Goal: Task Accomplishment & Management: Use online tool/utility

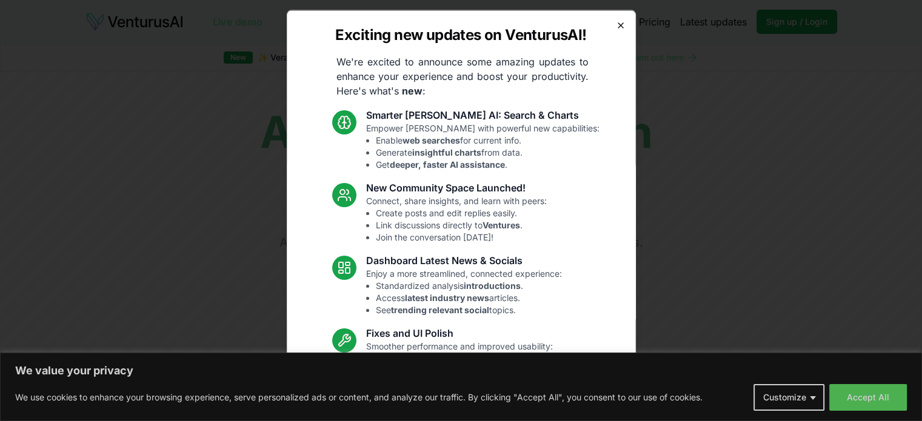
click at [616, 26] on icon "button" at bounding box center [621, 25] width 10 height 10
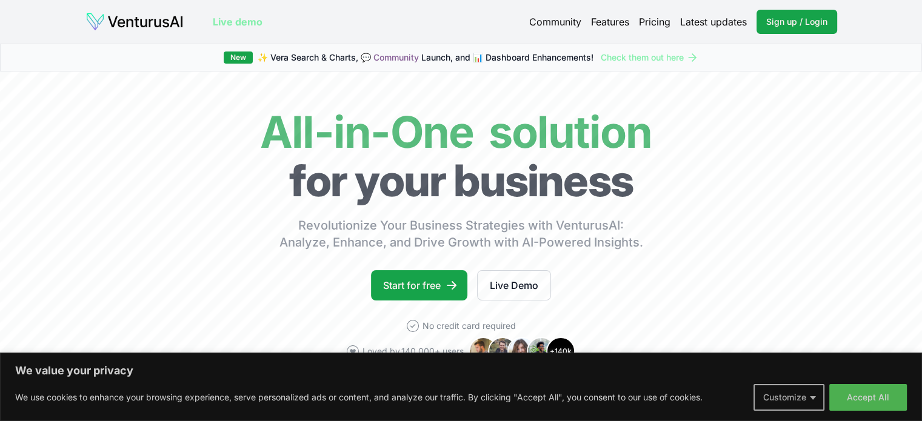
click at [789, 398] on button "Customize" at bounding box center [789, 397] width 71 height 27
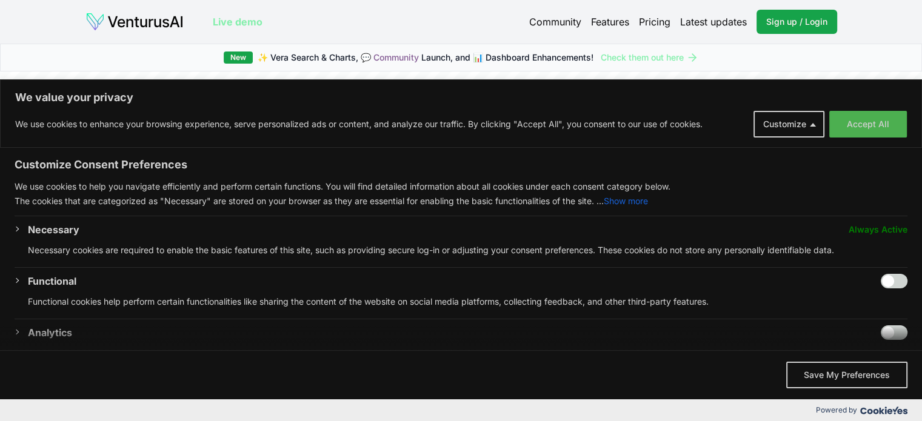
click at [883, 227] on span "Always Active" at bounding box center [878, 230] width 59 height 15
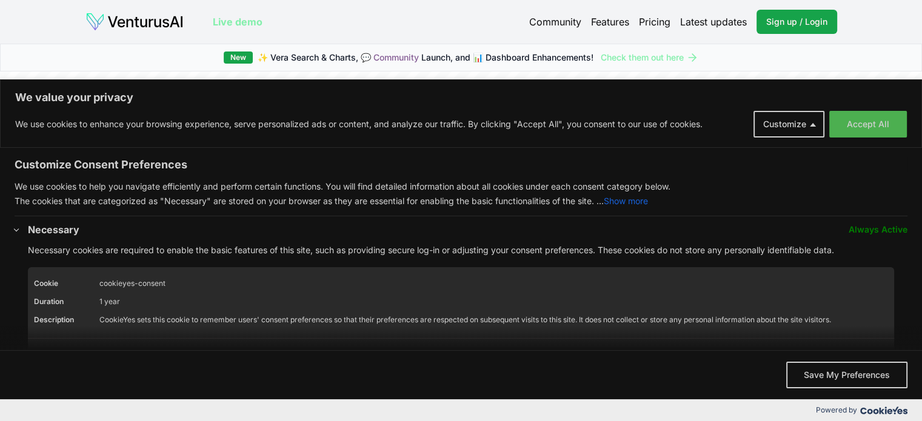
click at [868, 235] on span "Always Active" at bounding box center [878, 230] width 59 height 15
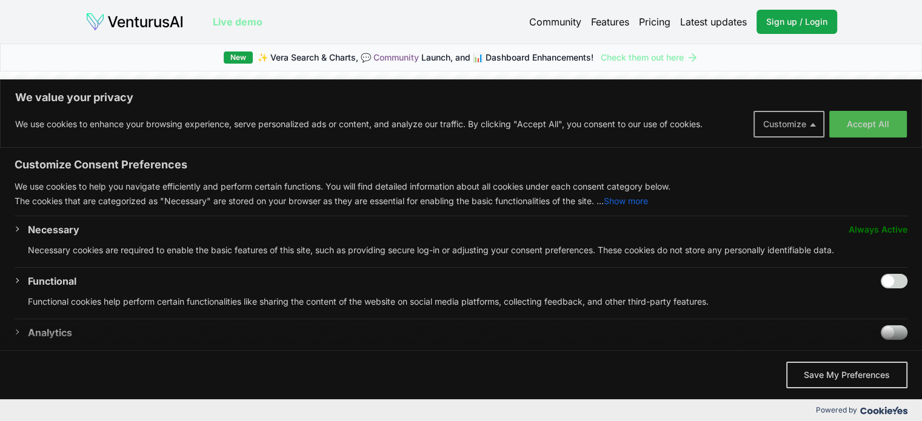
click at [783, 125] on button "Customize" at bounding box center [789, 124] width 71 height 27
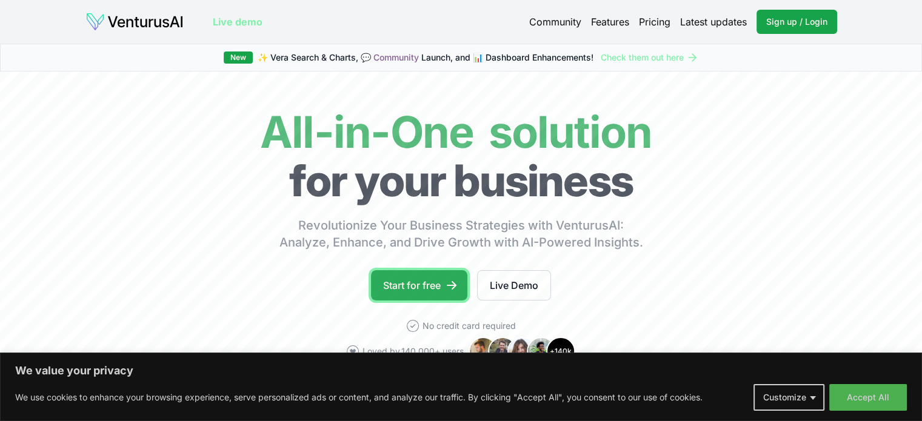
click at [439, 295] on link "Start for free" at bounding box center [419, 285] width 96 height 30
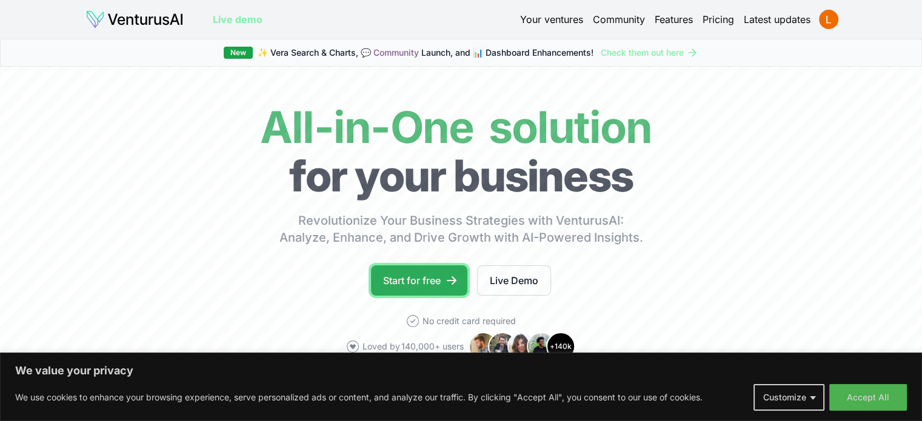
click at [417, 271] on link "Start for free" at bounding box center [419, 281] width 96 height 30
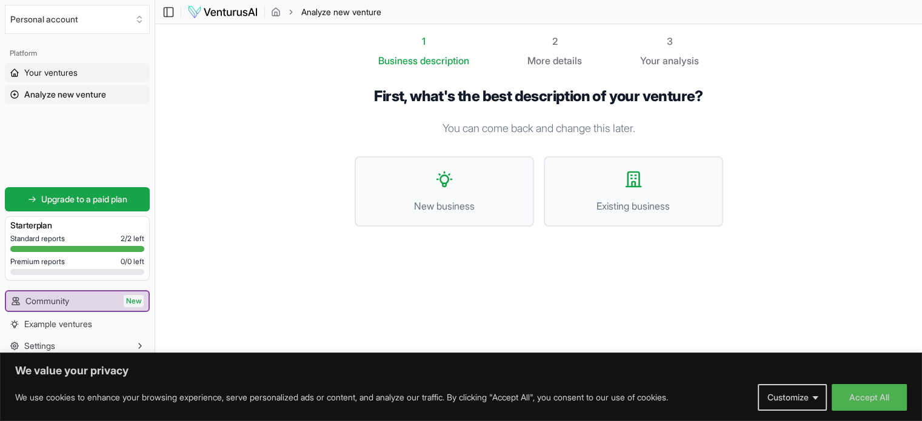
click at [35, 74] on span "Your ventures" at bounding box center [50, 73] width 53 height 12
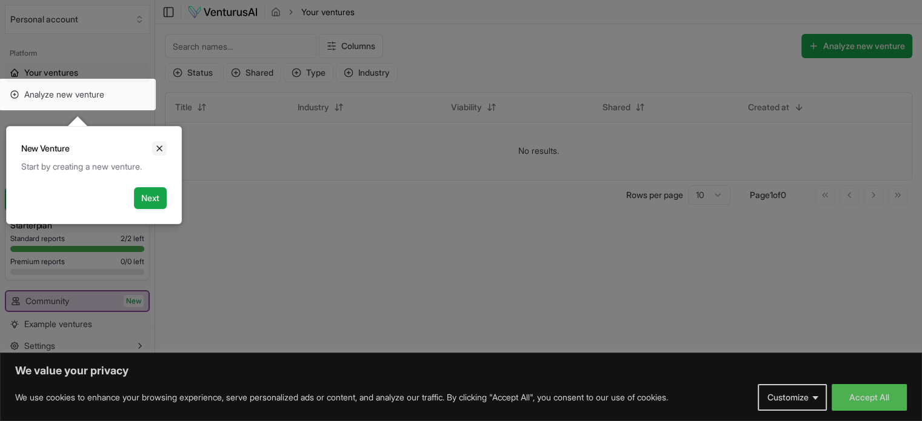
click at [164, 147] on icon "Close" at bounding box center [160, 149] width 10 height 10
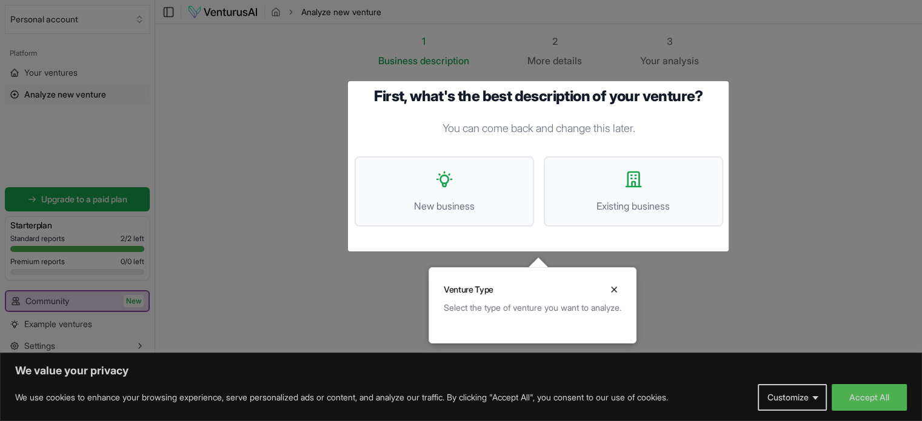
click at [49, 92] on div at bounding box center [461, 211] width 922 height 422
click at [600, 189] on button "Existing business" at bounding box center [633, 191] width 179 height 70
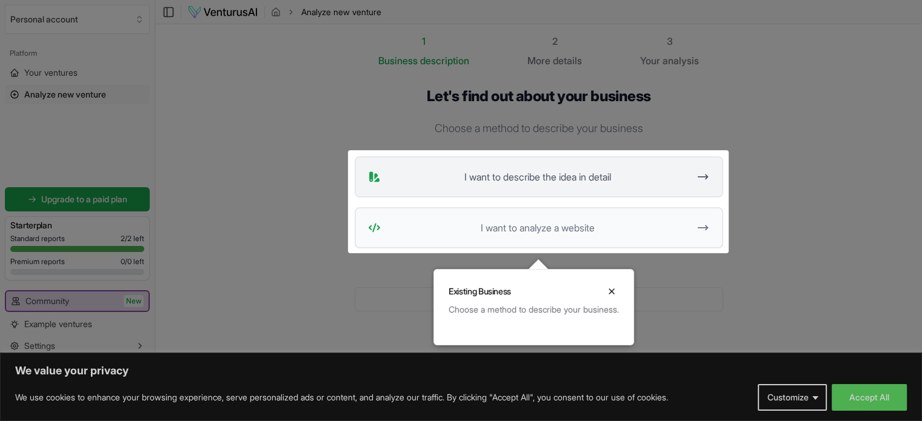
click at [669, 180] on span "I want to describe the idea in detail" at bounding box center [538, 177] width 304 height 15
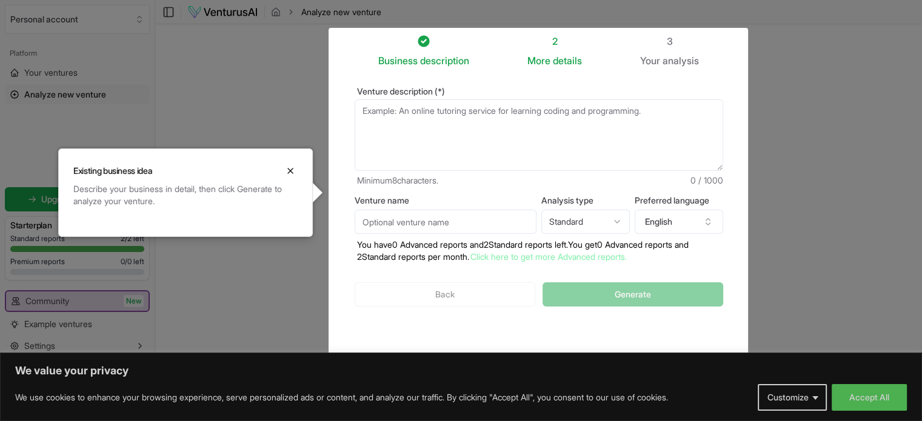
click at [410, 196] on label "Venture name" at bounding box center [446, 200] width 182 height 8
click at [410, 210] on input "Venture name" at bounding box center [446, 222] width 182 height 24
click at [388, 118] on textarea "Venture description (*)" at bounding box center [539, 135] width 369 height 72
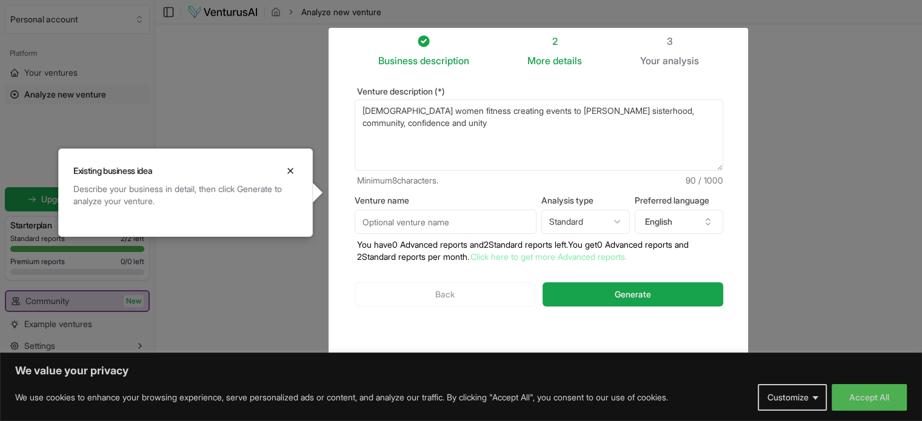
type textarea "[DEMOGRAPHIC_DATA] women fitness creating events to [PERSON_NAME] sisterhood, c…"
click at [441, 216] on input "Venture name" at bounding box center [446, 222] width 182 height 24
type input "StrongHer Together"
click at [578, 301] on button "Generate" at bounding box center [633, 295] width 180 height 24
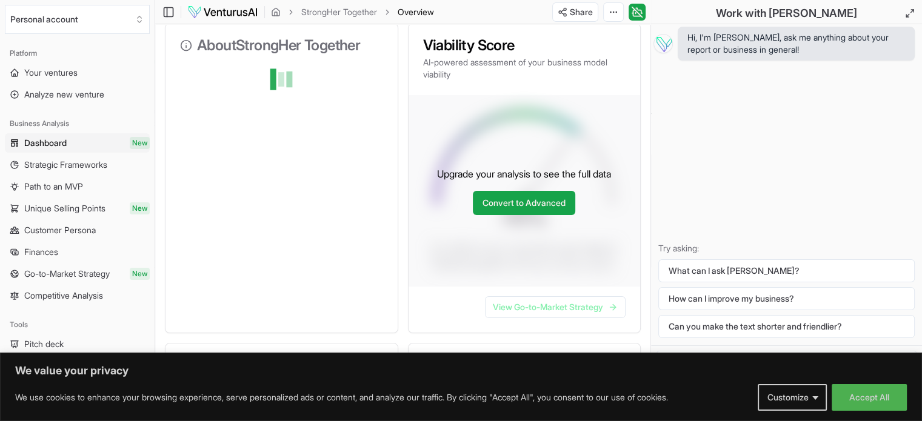
scroll to position [164, 0]
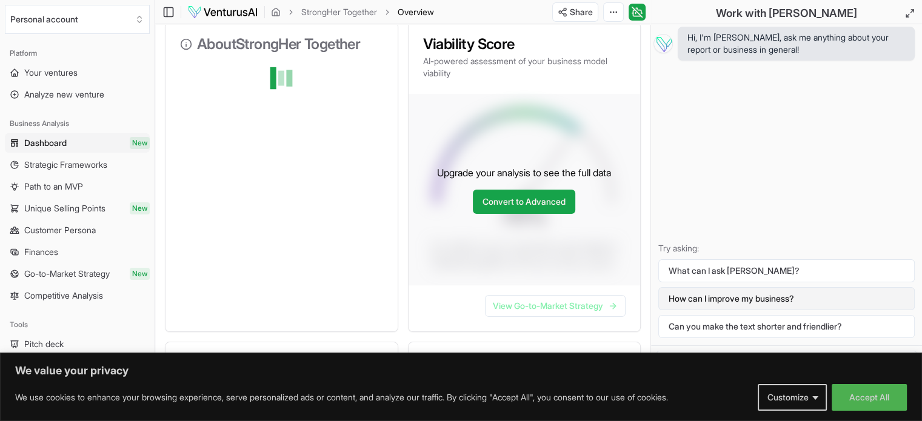
click at [706, 295] on button "How can I improve my business?" at bounding box center [786, 298] width 256 height 23
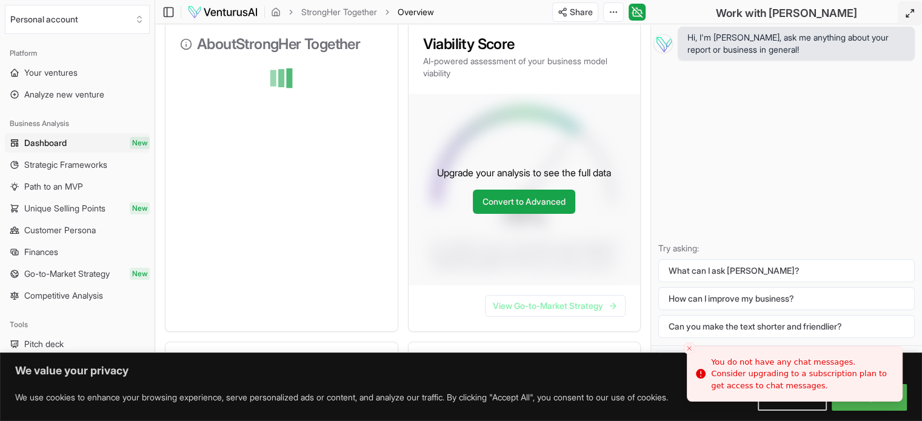
click at [909, 12] on icon at bounding box center [910, 13] width 10 height 10
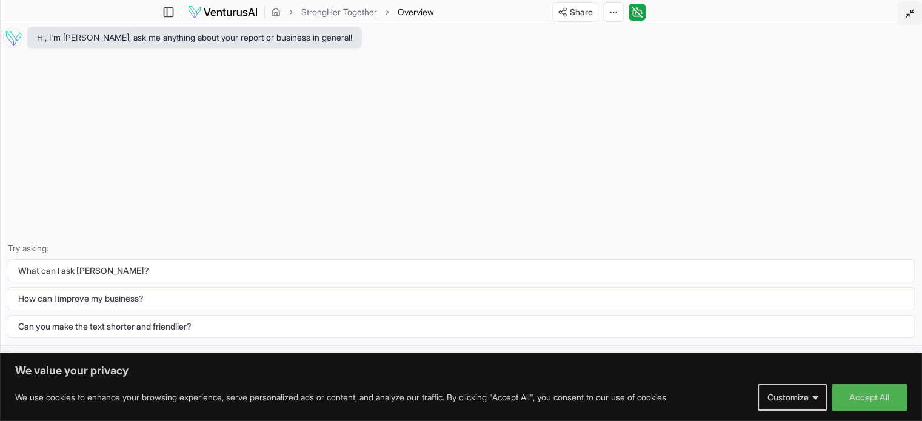
click at [909, 12] on icon at bounding box center [910, 13] width 10 height 10
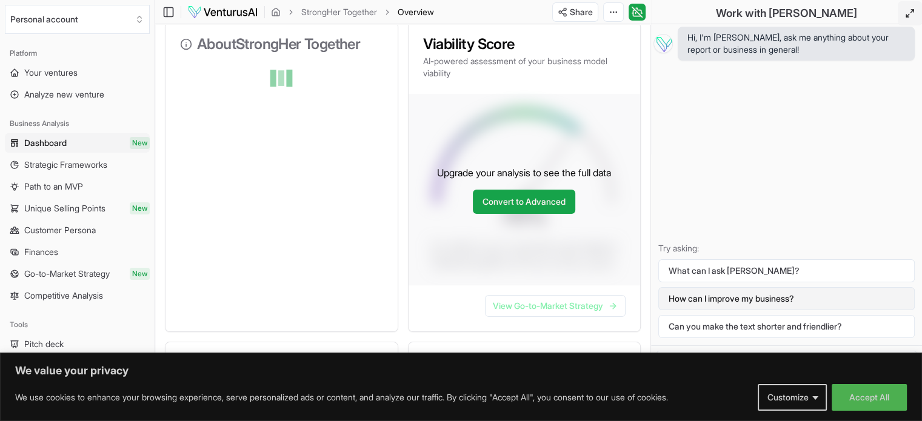
click at [774, 297] on button "How can I improve my business?" at bounding box center [786, 298] width 256 height 23
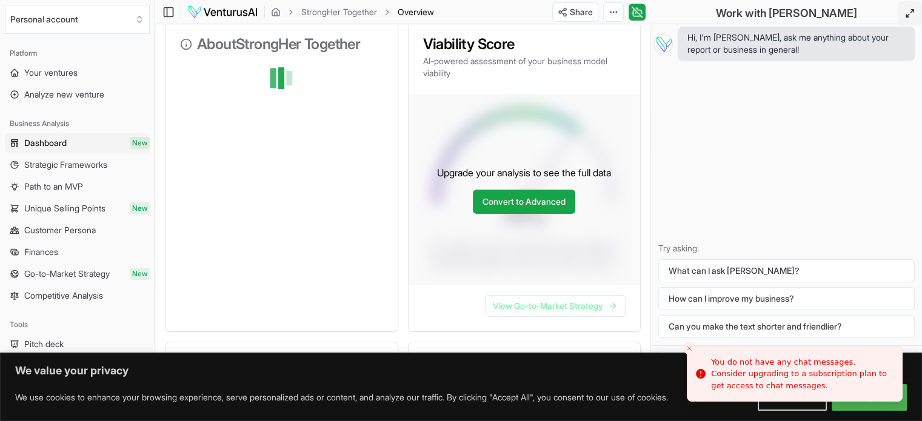
click at [766, 236] on div "Hi, I'm Vera, ask me anything about your report or business in general! Try ask…" at bounding box center [786, 184] width 271 height 321
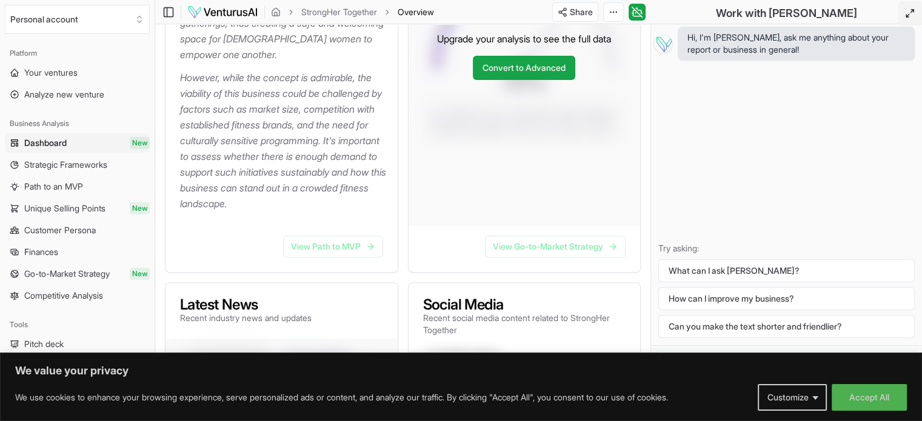
scroll to position [373, 0]
click at [347, 235] on link "View Path to MVP" at bounding box center [333, 246] width 100 height 22
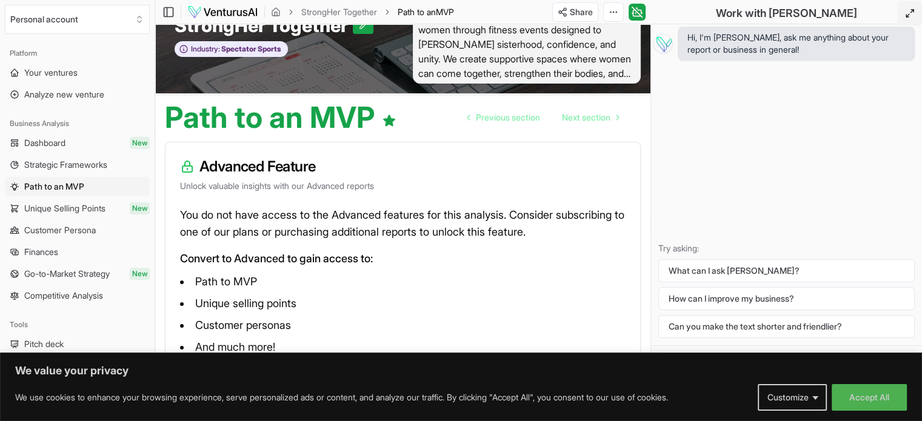
scroll to position [104, 0]
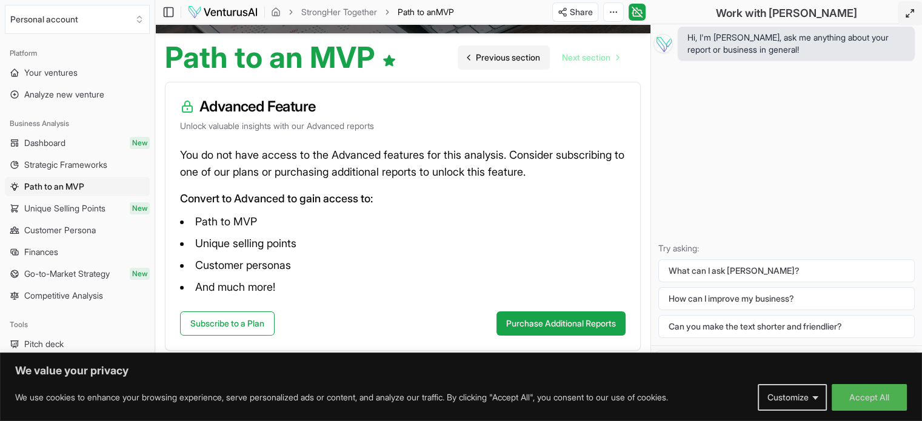
click at [469, 55] on link "Previous section" at bounding box center [504, 57] width 92 height 24
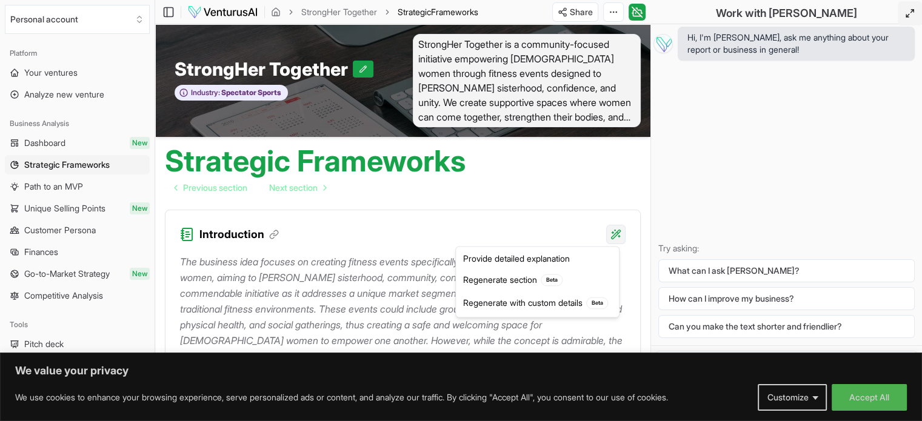
click at [614, 230] on html "We value your privacy We use cookies to enhance your browsing experience, serve…" at bounding box center [461, 210] width 922 height 421
click at [537, 255] on div "Provide detailed explanation" at bounding box center [537, 258] width 158 height 19
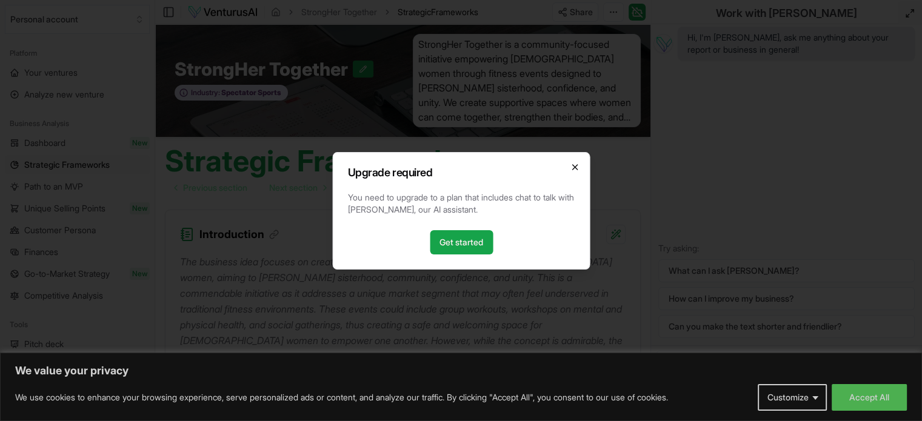
click at [575, 167] on icon "button" at bounding box center [574, 167] width 5 height 5
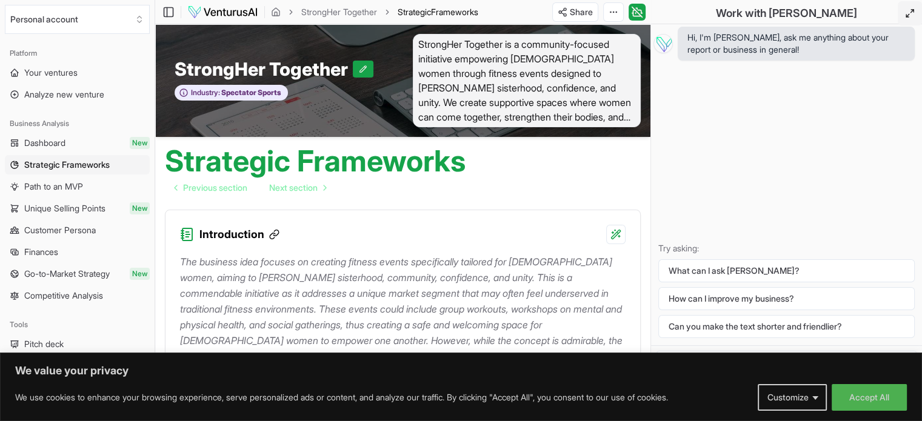
click at [270, 236] on icon at bounding box center [272, 235] width 5 height 5
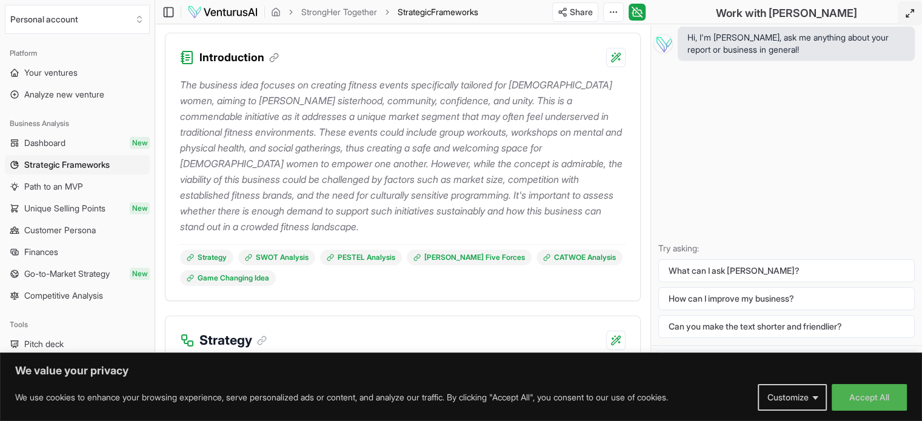
click at [298, 226] on p "The business idea focuses on creating fitness events specifically tailored for …" at bounding box center [403, 156] width 446 height 158
click at [613, 59] on html "We value your privacy We use cookies to enhance your browsing experience, serve…" at bounding box center [461, 33] width 922 height 421
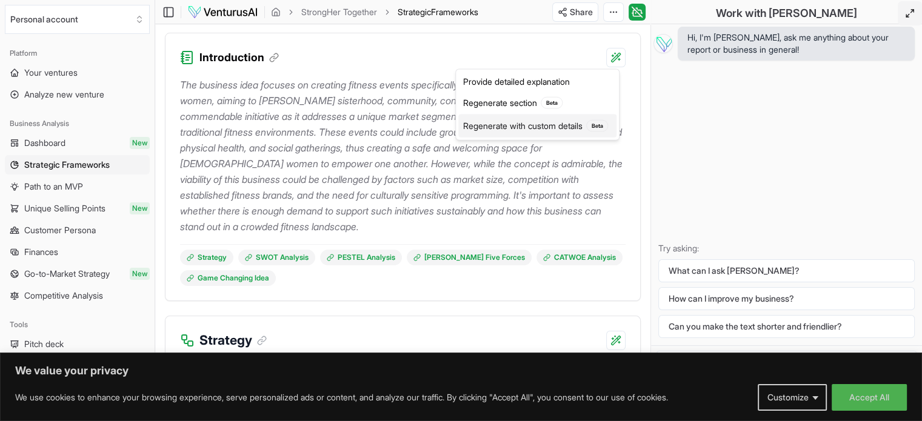
click at [540, 126] on div "Regenerate with custom details Beta" at bounding box center [537, 126] width 158 height 23
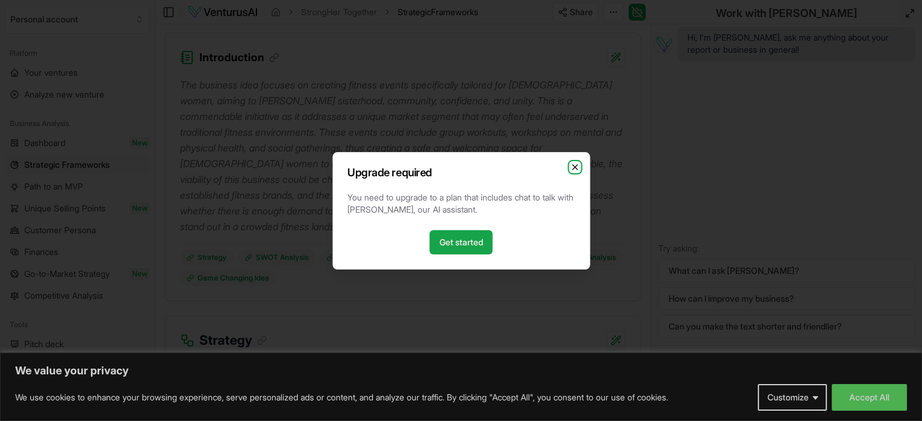
click at [574, 164] on icon "button" at bounding box center [575, 167] width 10 height 10
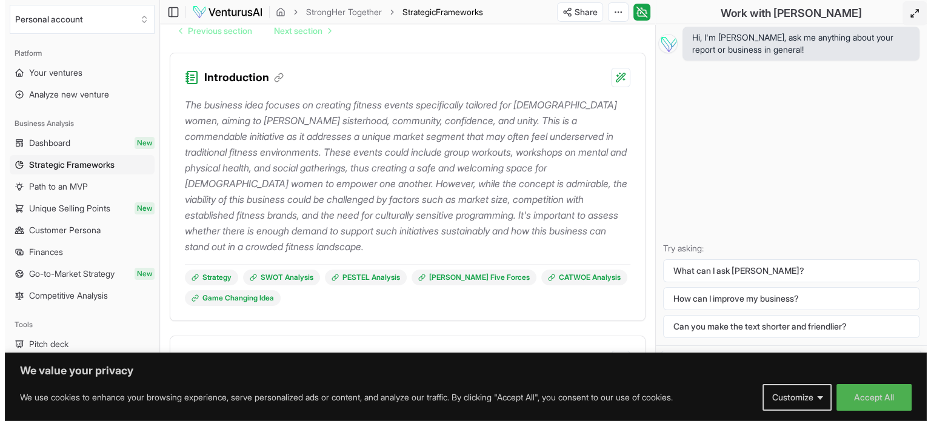
scroll to position [0, 0]
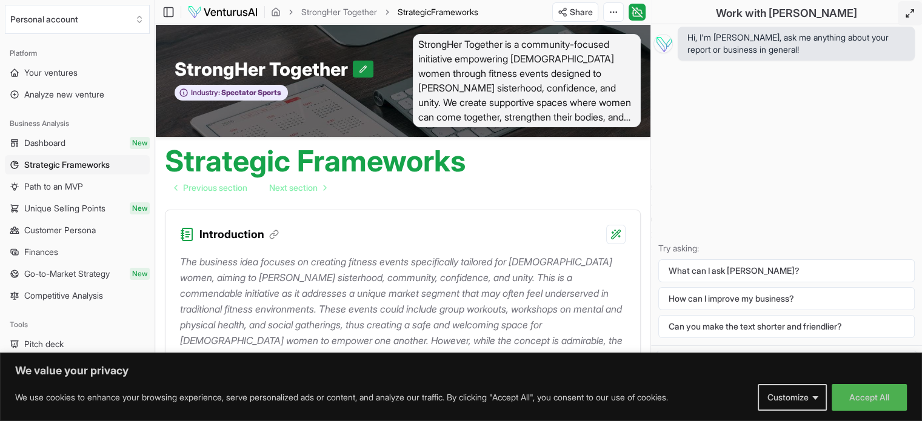
click at [359, 69] on icon at bounding box center [363, 69] width 8 height 8
click at [216, 189] on span "Previous section" at bounding box center [215, 188] width 64 height 12
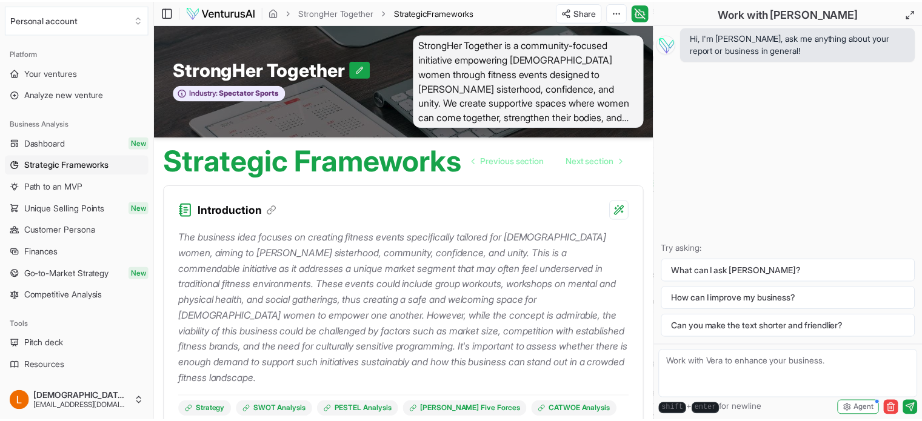
scroll to position [177, 0]
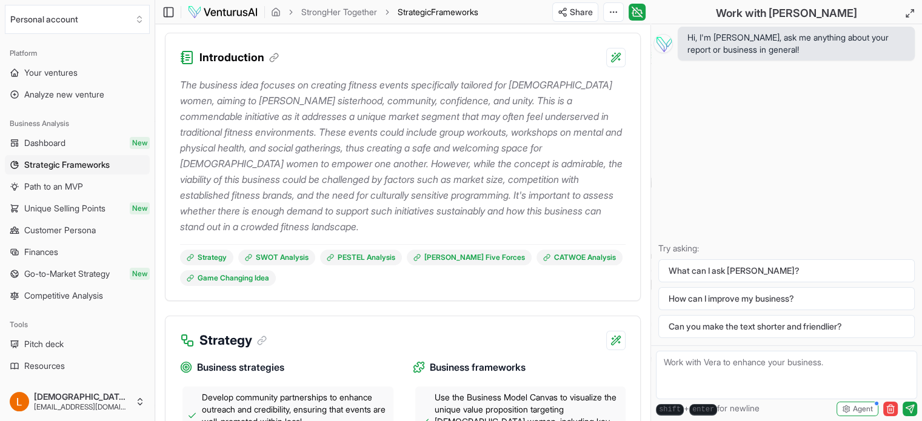
click at [324, 167] on p "The business idea focuses on creating fitness events specifically tailored for …" at bounding box center [403, 156] width 446 height 158
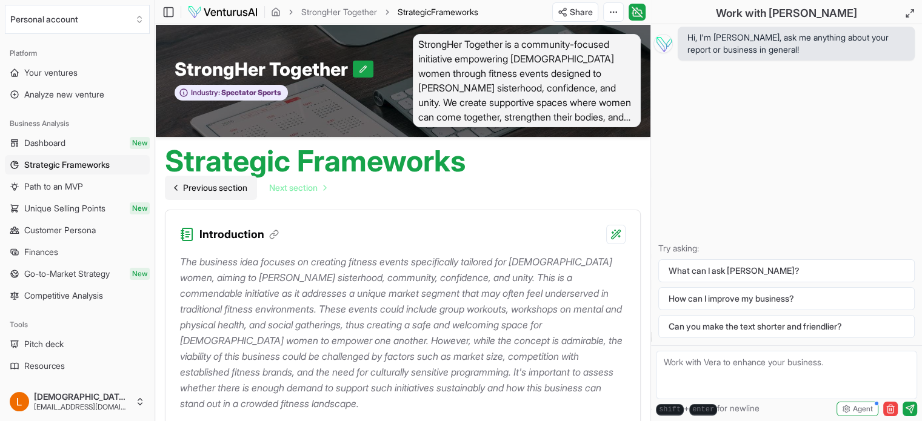
click at [218, 187] on span "Previous section" at bounding box center [215, 188] width 64 height 12
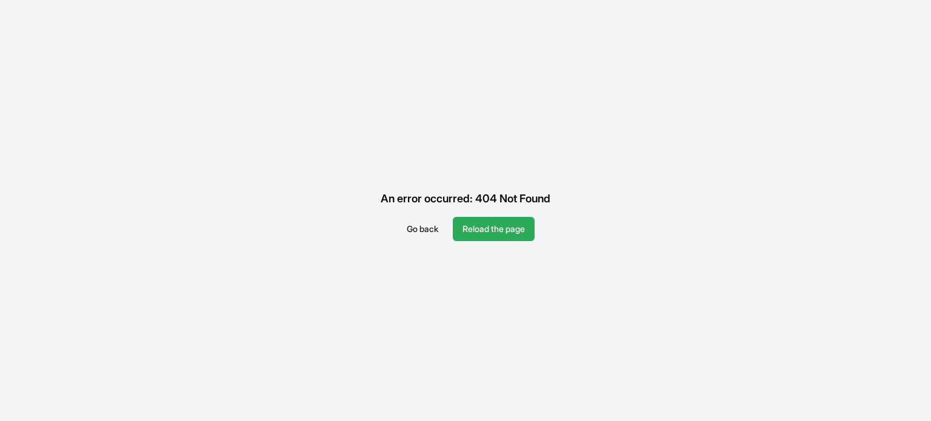
click at [483, 230] on button "Reload the page" at bounding box center [494, 229] width 82 height 24
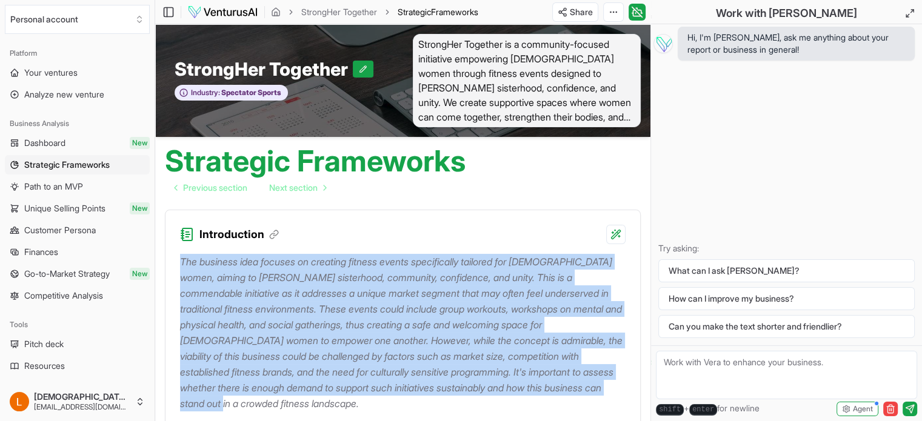
drag, startPoint x: 180, startPoint y: 261, endPoint x: 346, endPoint y: 406, distance: 220.1
click at [346, 406] on p "The business idea focuses on creating fitness events specifically tailored for …" at bounding box center [403, 333] width 446 height 158
copy p "The business idea focuses on creating fitness events specifically tailored for …"
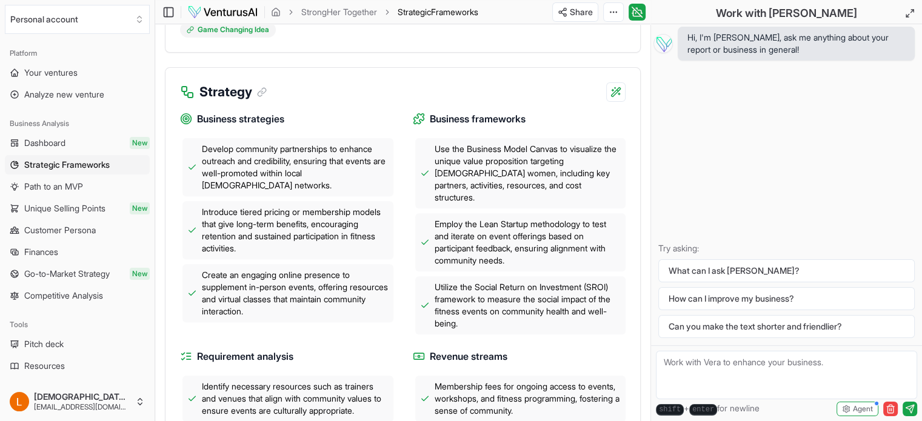
scroll to position [427, 0]
click at [73, 70] on span "Your ventures" at bounding box center [50, 73] width 53 height 12
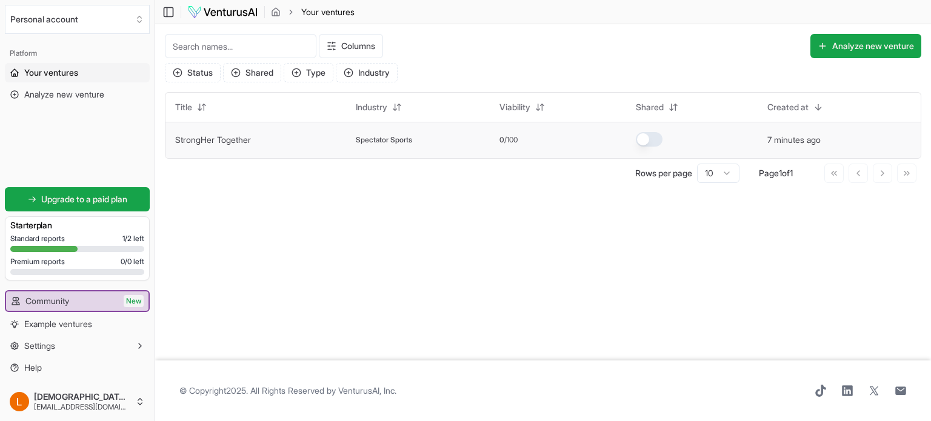
click at [307, 141] on td "StrongHer Together" at bounding box center [256, 140] width 181 height 36
click at [723, 144] on td at bounding box center [691, 140] width 131 height 36
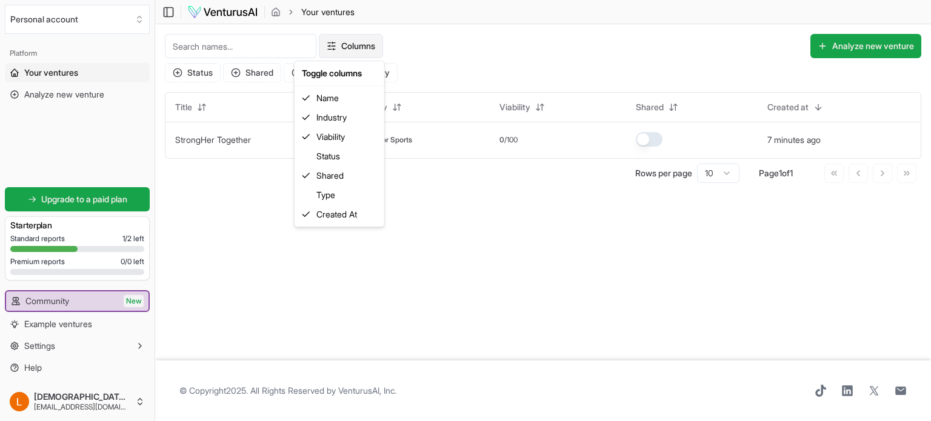
click at [341, 38] on html "Personal account Platform Your ventures Analyze new venture Get started for fre…" at bounding box center [465, 210] width 931 height 421
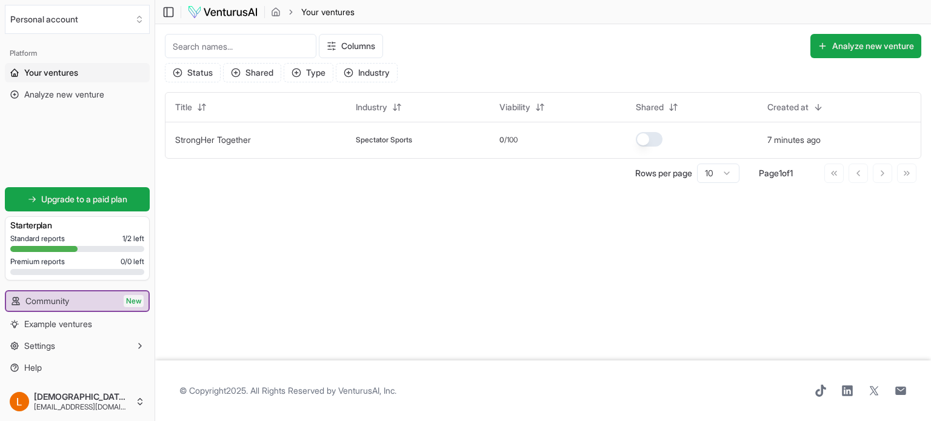
click at [427, 242] on html "Personal account Platform Your ventures Analyze new venture Get started for fre…" at bounding box center [465, 210] width 931 height 421
click at [316, 79] on button "Type" at bounding box center [309, 72] width 50 height 19
click at [253, 70] on button "Shared" at bounding box center [252, 72] width 58 height 19
click at [233, 127] on div "Suggestions" at bounding box center [236, 125] width 10 height 10
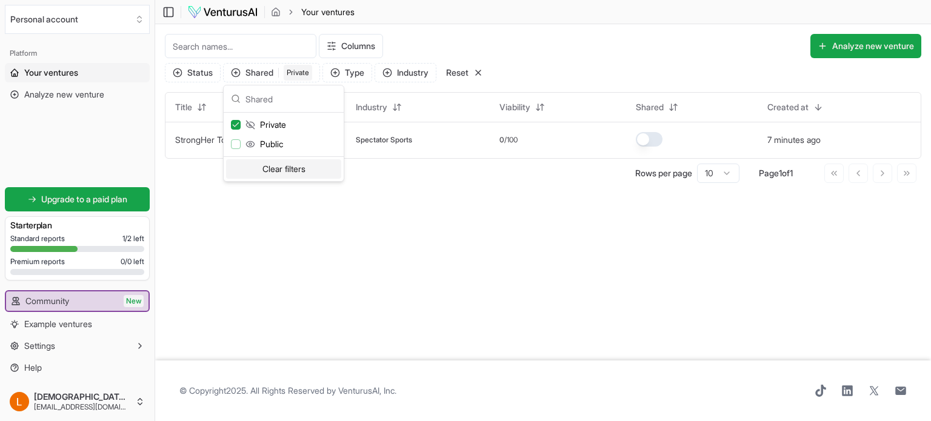
click at [378, 197] on main "Toggle Sidebar Your ventures Your ventures Columns Analyze new venture Status S…" at bounding box center [543, 210] width 776 height 421
click at [728, 142] on td at bounding box center [691, 140] width 131 height 36
drag, startPoint x: 728, startPoint y: 142, endPoint x: 412, endPoint y: 180, distance: 318.2
click at [412, 180] on div "Rows per page 10 Page 1 of 1 Go to first page Go to previous page Go to next pa…" at bounding box center [543, 173] width 757 height 19
click at [75, 318] on span "Example ventures" at bounding box center [58, 324] width 68 height 12
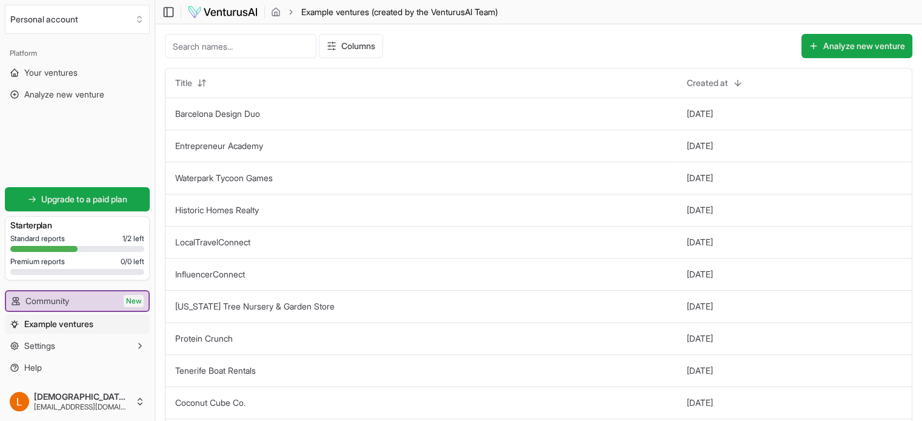
click at [61, 324] on span "Example ventures" at bounding box center [58, 324] width 69 height 12
click at [61, 92] on span "Analyze new venture" at bounding box center [64, 95] width 80 height 12
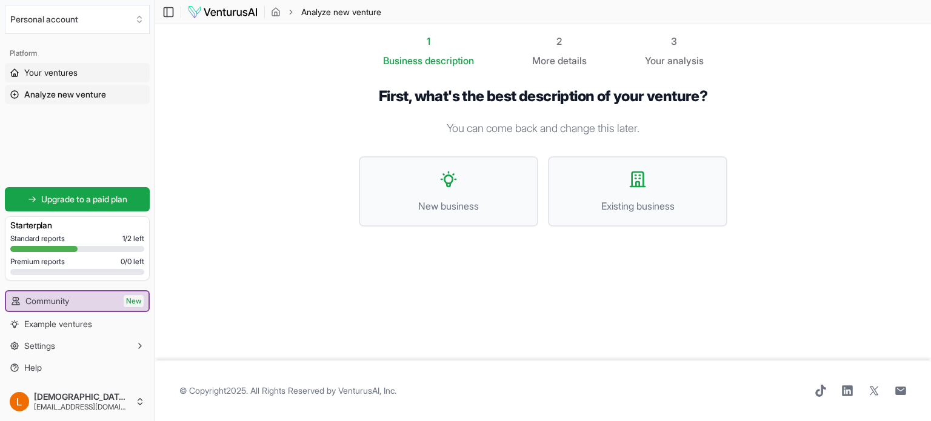
click at [57, 67] on span "Your ventures" at bounding box center [50, 73] width 53 height 12
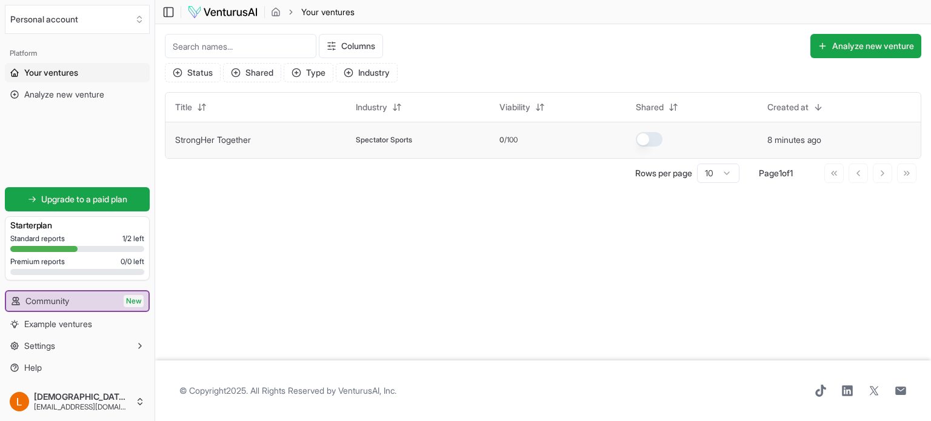
click at [318, 137] on td "StrongHer Together" at bounding box center [256, 140] width 181 height 36
click at [202, 143] on link "StrongHer Together" at bounding box center [213, 140] width 76 height 10
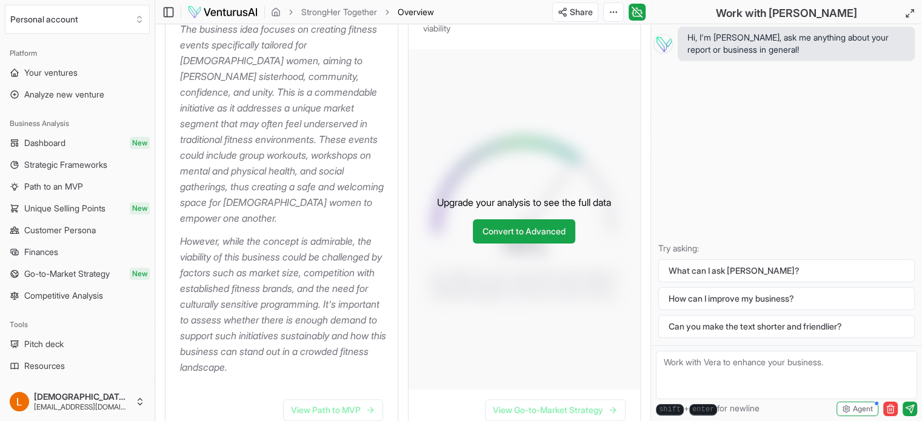
scroll to position [209, 0]
click at [324, 351] on p "However, while the concept is admirable, the viability of this business could b…" at bounding box center [284, 304] width 208 height 142
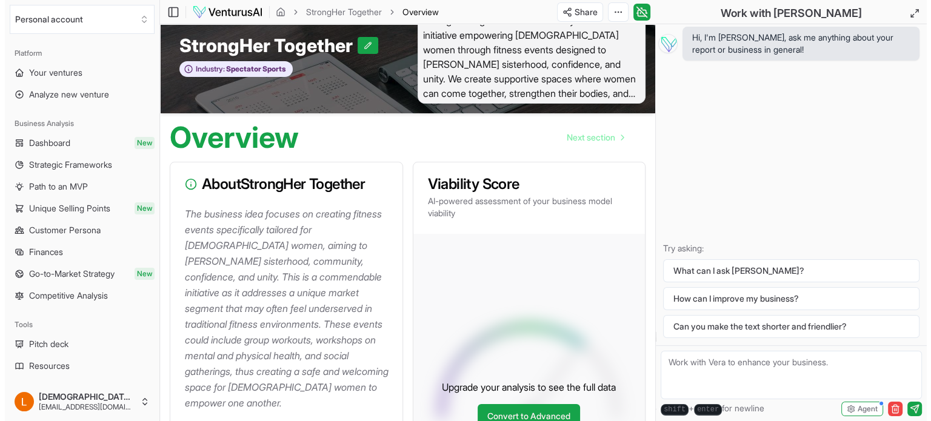
scroll to position [0, 0]
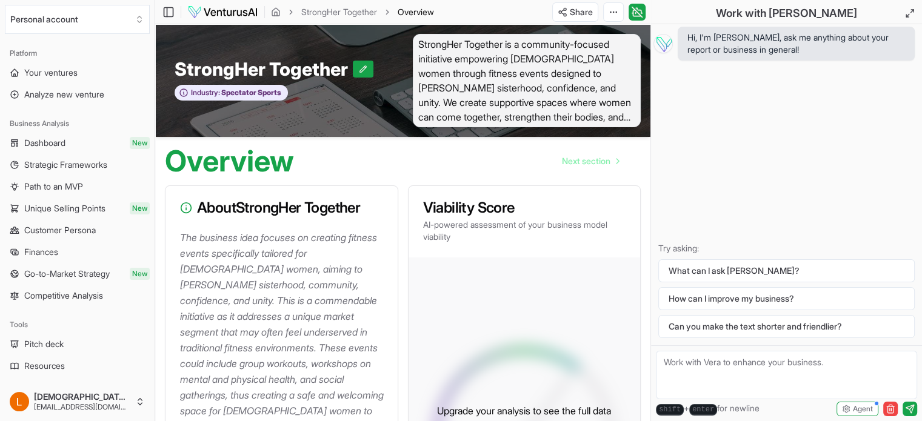
click at [186, 208] on icon at bounding box center [186, 209] width 0 height 2
click at [61, 93] on span "Analyze new venture" at bounding box center [64, 95] width 80 height 12
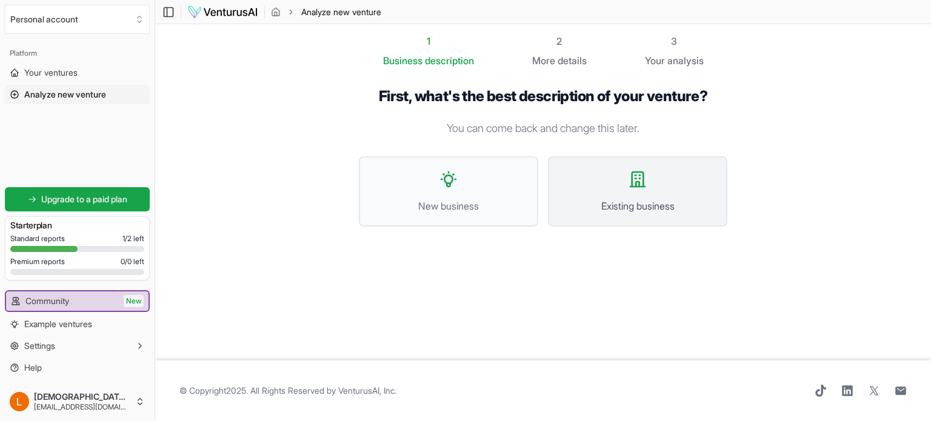
click at [608, 190] on button "Existing business" at bounding box center [637, 191] width 179 height 70
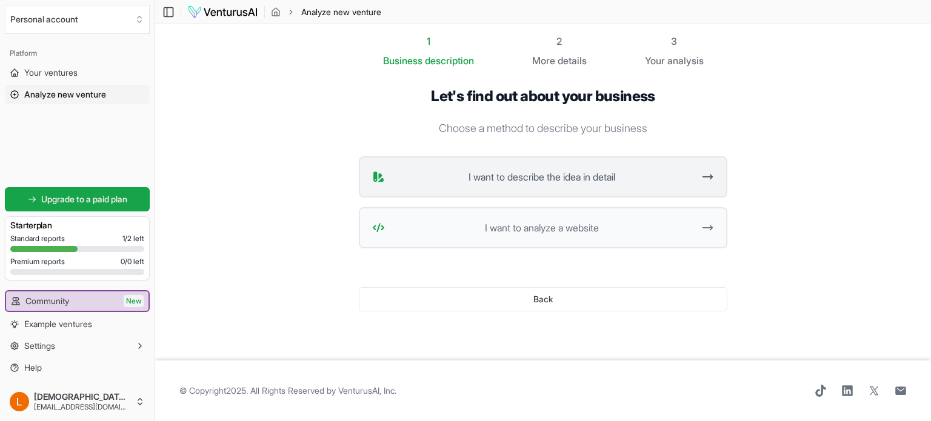
click at [623, 177] on span "I want to describe the idea in detail" at bounding box center [542, 177] width 304 height 15
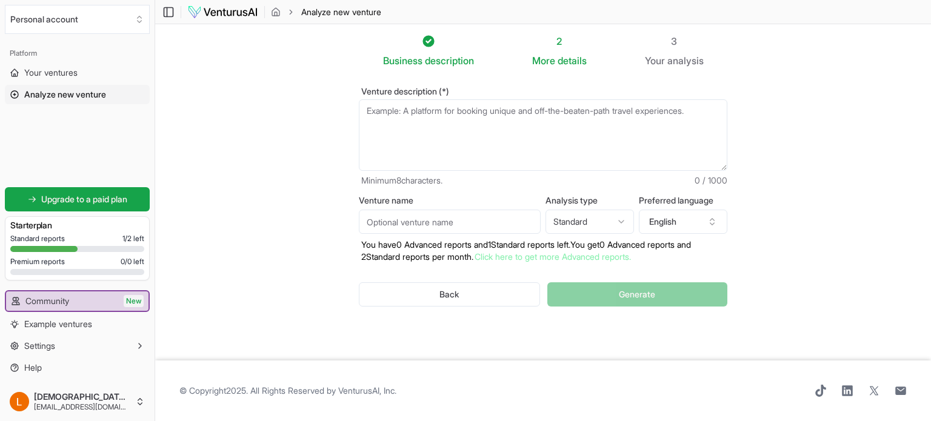
click at [472, 127] on textarea "Venture description (*)" at bounding box center [543, 135] width 369 height 72
paste textarea "The business idea focuses on creating fitness events specifically tailored for …"
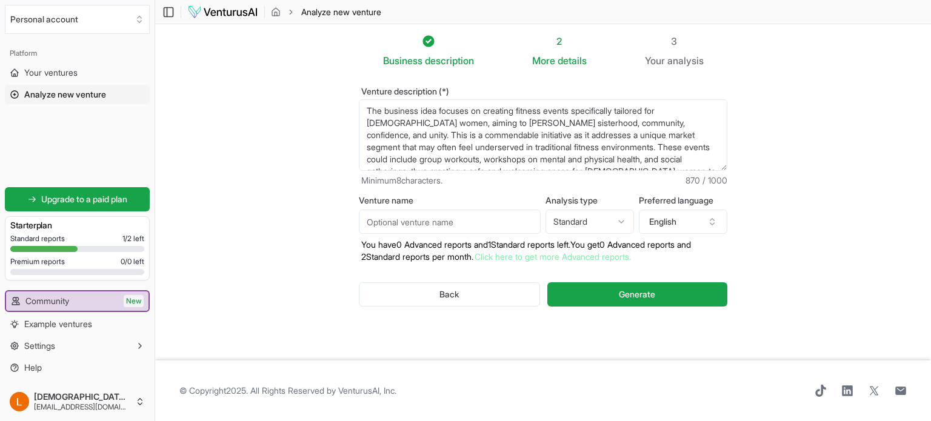
click at [649, 122] on textarea "The business idea focuses on creating fitness events specifically tailored for …" at bounding box center [543, 135] width 369 height 72
click at [613, 126] on textarea "The business idea focuses on creating fitness events specifically tailored for …" at bounding box center [543, 135] width 369 height 72
drag, startPoint x: 594, startPoint y: 134, endPoint x: 402, endPoint y: 149, distance: 192.2
click at [402, 149] on textarea "The business idea focuses on creating fitness events specifically tailored for …" at bounding box center [543, 135] width 369 height 72
click at [486, 146] on textarea "The business idea focuses on creating fitness events specifically tailored for …" at bounding box center [543, 135] width 369 height 72
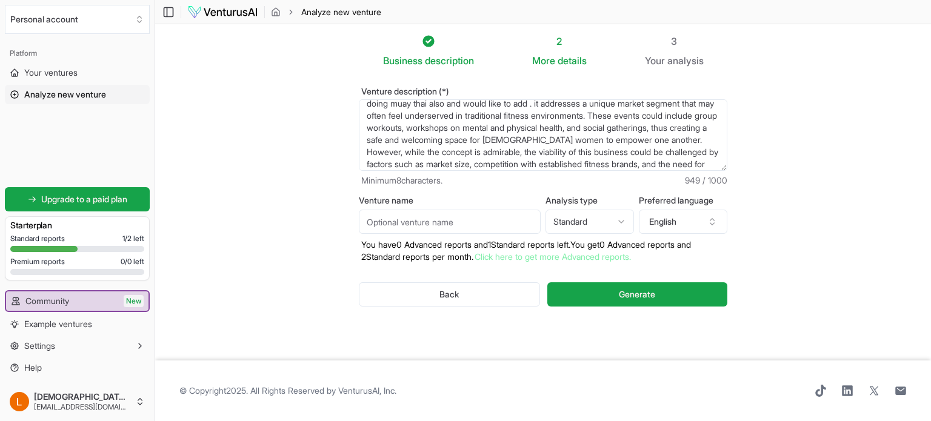
scroll to position [44, 0]
drag, startPoint x: 561, startPoint y: 116, endPoint x: 586, endPoint y: 127, distance: 27.4
click at [586, 127] on textarea "The business idea focuses on creating fitness events specifically tailored for …" at bounding box center [543, 135] width 369 height 72
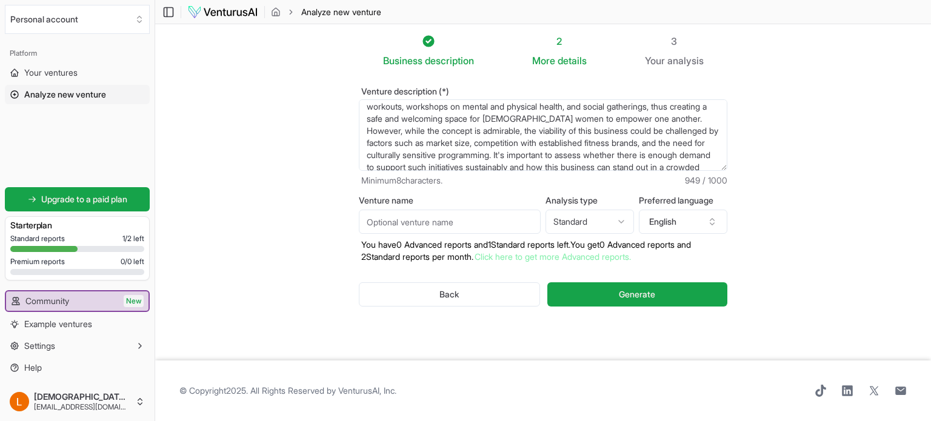
drag, startPoint x: 361, startPoint y: 123, endPoint x: 424, endPoint y: 142, distance: 66.4
click at [424, 142] on textarea "The business idea focuses on creating fitness events specifically tailored for …" at bounding box center [543, 135] width 369 height 72
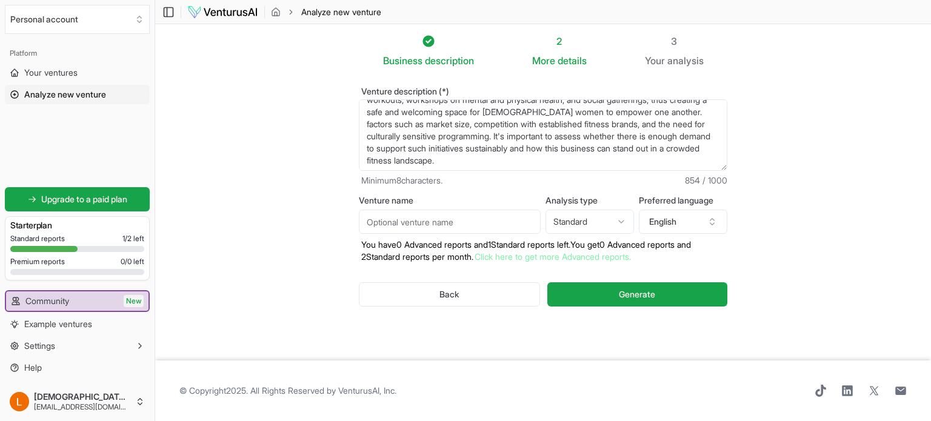
scroll to position [73, 0]
click at [537, 137] on textarea "The business idea focuses on creating fitness events specifically tailored for …" at bounding box center [543, 135] width 369 height 72
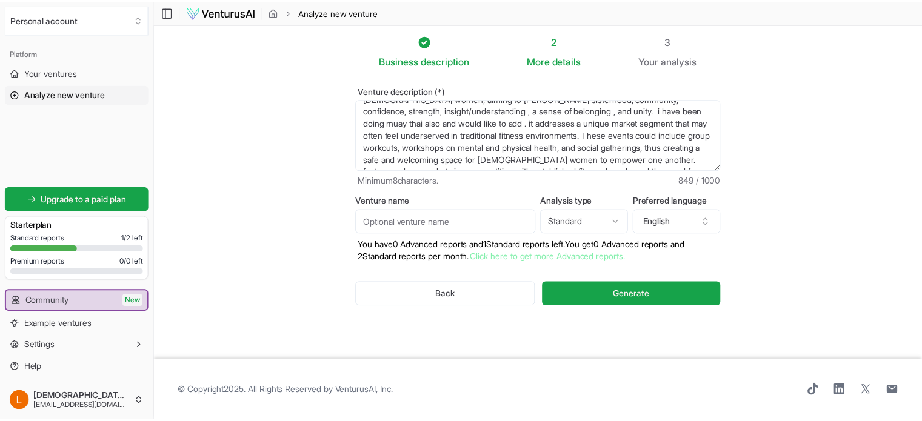
scroll to position [25, 0]
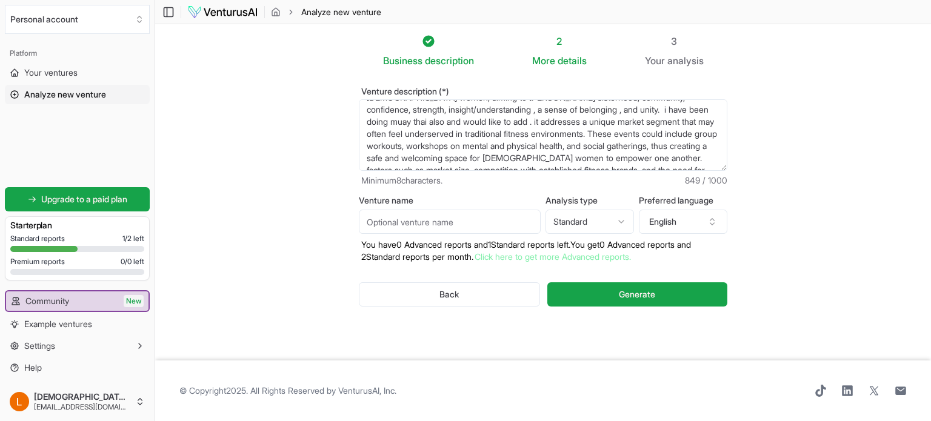
click at [471, 118] on textarea "The business idea focuses on creating fitness events specifically tailored for …" at bounding box center [543, 135] width 369 height 72
type textarea "The business idea focuses on creating fitness events specifically tailored for …"
click at [605, 289] on button "Generate" at bounding box center [638, 295] width 180 height 24
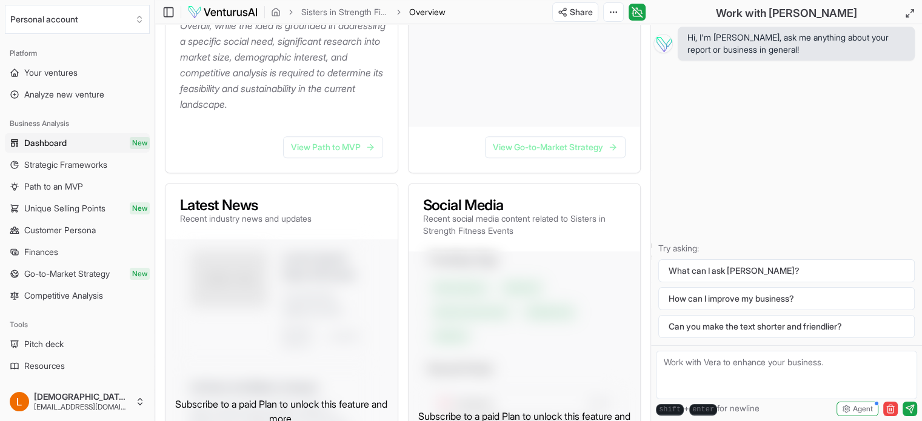
scroll to position [551, 0]
click at [84, 162] on span "Strategic Frameworks" at bounding box center [65, 165] width 83 height 12
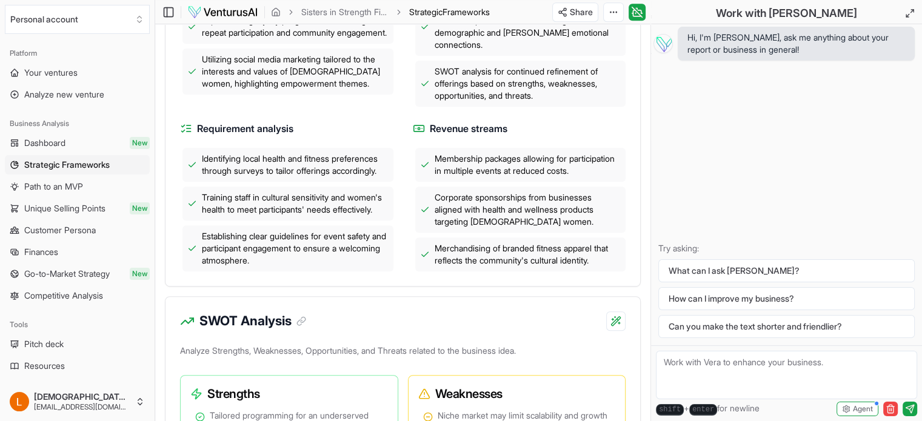
scroll to position [622, 0]
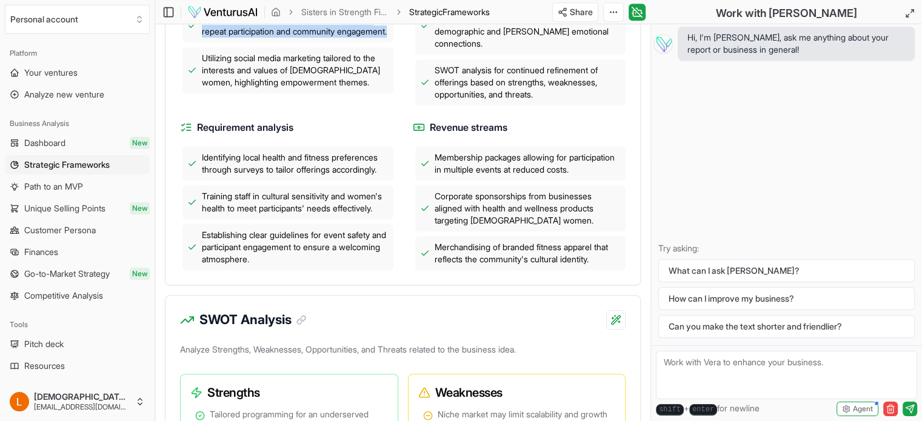
drag, startPoint x: 264, startPoint y: 59, endPoint x: 184, endPoint y: 36, distance: 82.7
click at [184, 36] on div "Implementing loyalty programs to encourage repeat participation and community e…" at bounding box center [288, 25] width 211 height 34
copy span "Implementing loyalty programs to encourage repeat participation and community e…"
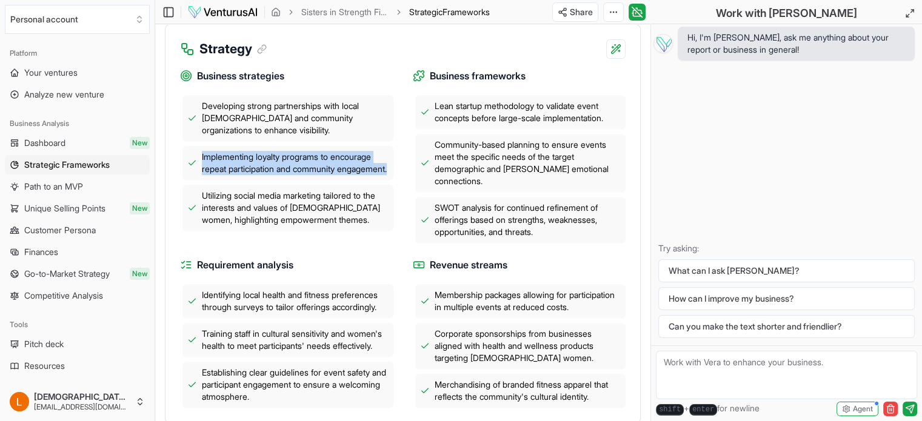
scroll to position [483, 0]
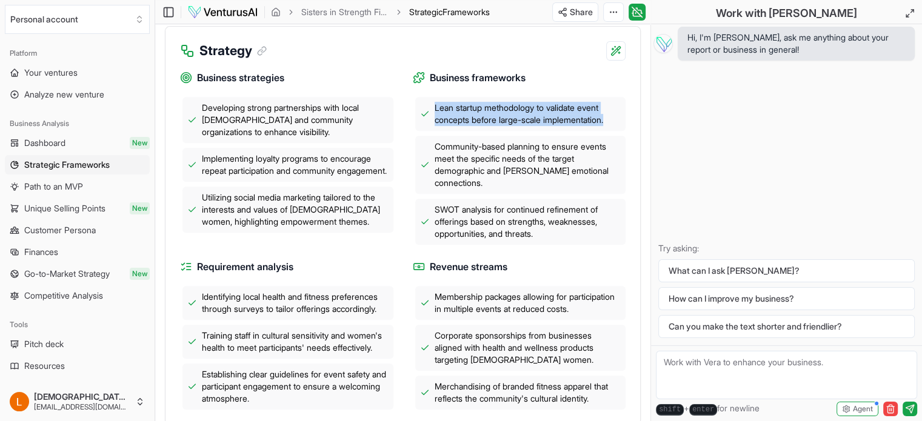
drag, startPoint x: 435, startPoint y: 124, endPoint x: 613, endPoint y: 139, distance: 178.3
click at [613, 126] on span "Lean startup methodology to validate event concepts before large-scale implemen…" at bounding box center [528, 114] width 187 height 24
copy span "Lean startup methodology to validate event concepts before large-scale implemen…"
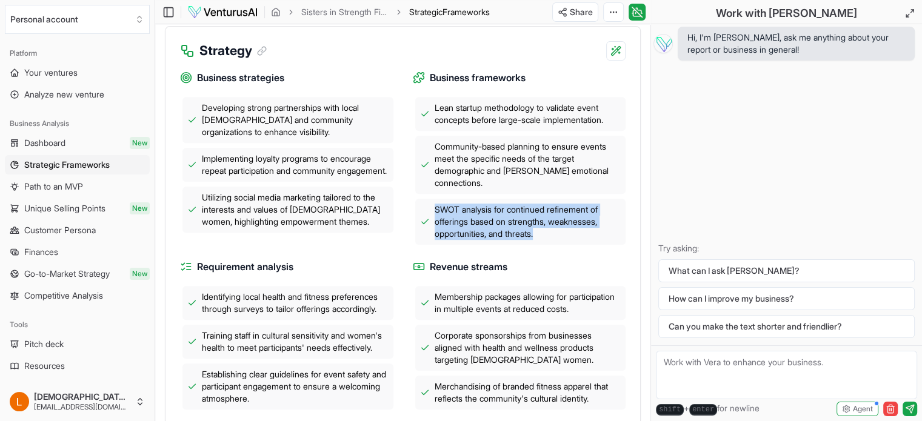
drag, startPoint x: 431, startPoint y: 223, endPoint x: 612, endPoint y: 253, distance: 183.9
click at [612, 245] on div "SWOT analysis for continued refinement of offerings based on strengths, weaknes…" at bounding box center [520, 222] width 211 height 46
copy span "SWOT analysis for continued refinement of offerings based on strengths, weaknes…"
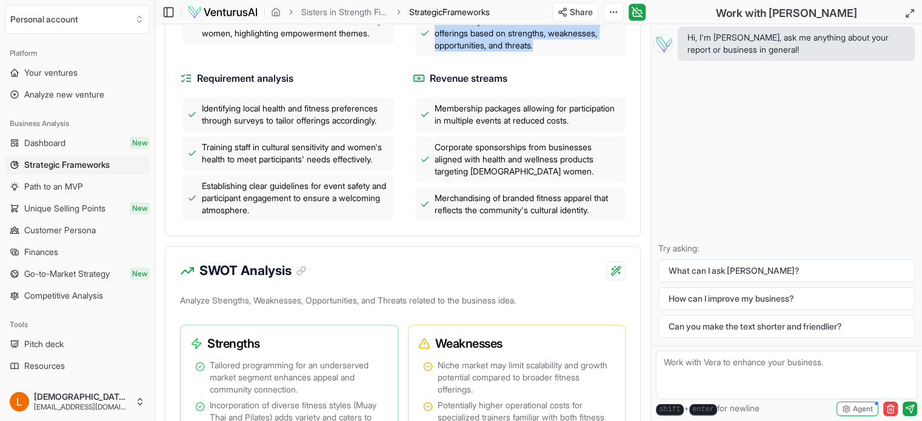
scroll to position [672, 0]
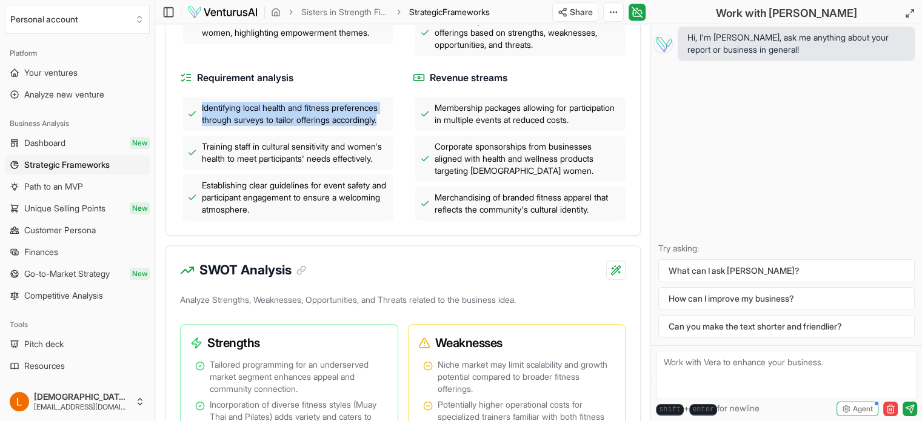
drag, startPoint x: 193, startPoint y: 119, endPoint x: 326, endPoint y: 150, distance: 136.2
click at [326, 131] on div "Identifying local health and fitness preferences through surveys to tailor offe…" at bounding box center [288, 114] width 211 height 34
copy span "Identifying local health and fitness preferences through surveys to tailor offe…"
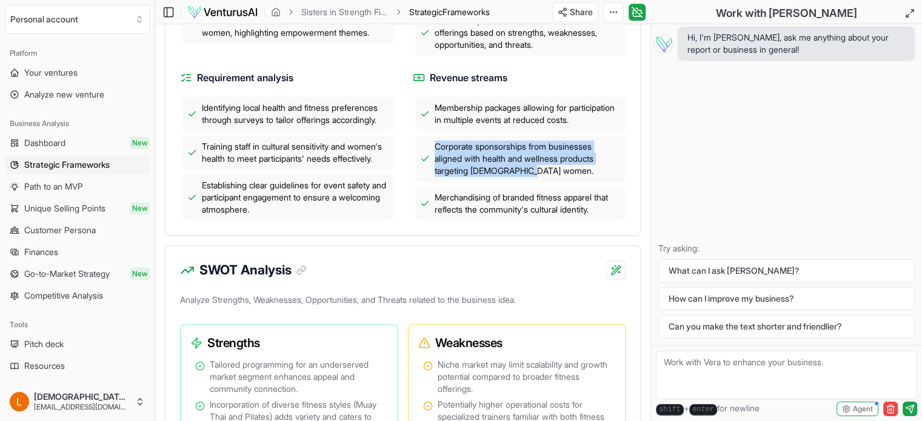
drag, startPoint x: 430, startPoint y: 169, endPoint x: 545, endPoint y: 207, distance: 121.4
click at [545, 182] on div "Corporate sponsorships from businesses aligned with health and wellness product…" at bounding box center [520, 159] width 211 height 46
copy span "Corporate sponsorships from businesses aligned with health and wellness product…"
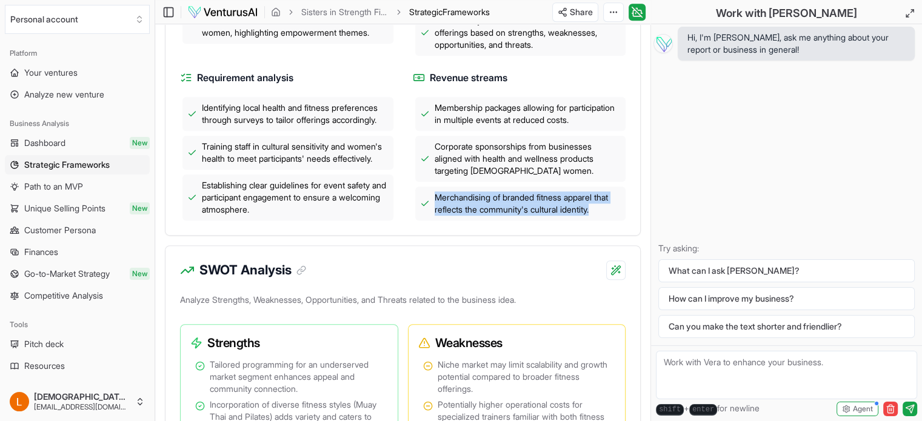
drag, startPoint x: 427, startPoint y: 220, endPoint x: 638, endPoint y: 250, distance: 212.6
click at [638, 235] on div "Business strategies Developing strong partnerships with local [DEMOGRAPHIC_DATA…" at bounding box center [403, 53] width 475 height 364
copy span "Merchandising of branded fitness apparel that reflects the community's cultural…"
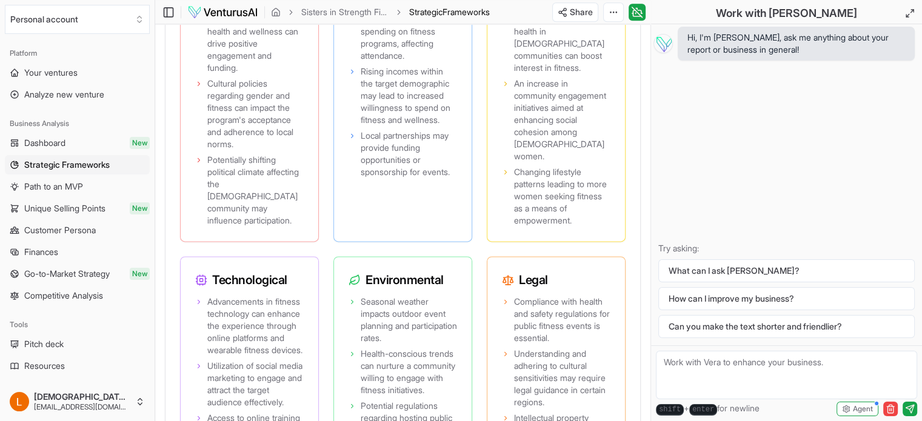
scroll to position [1505, 0]
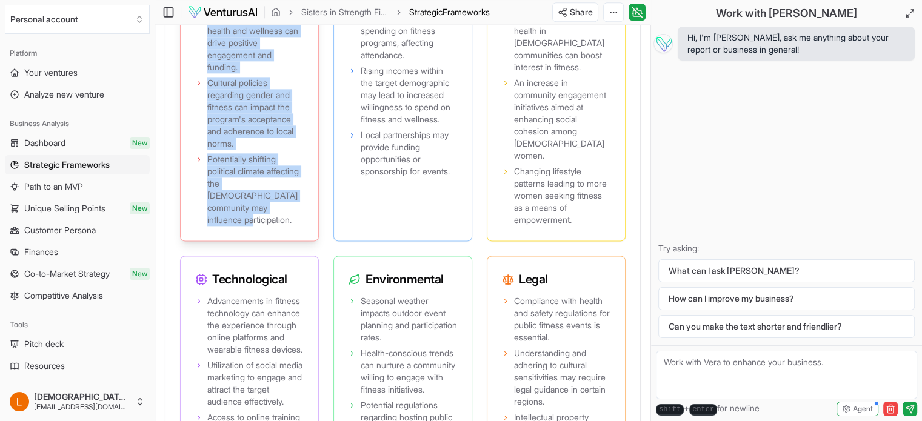
drag, startPoint x: 201, startPoint y: 38, endPoint x: 300, endPoint y: 260, distance: 243.2
click at [300, 241] on div "Government support for initiatives promoting health and wellness can drive posi…" at bounding box center [250, 119] width 138 height 243
copy ul "Government support for initiatives promoting health and wellness can drive posi…"
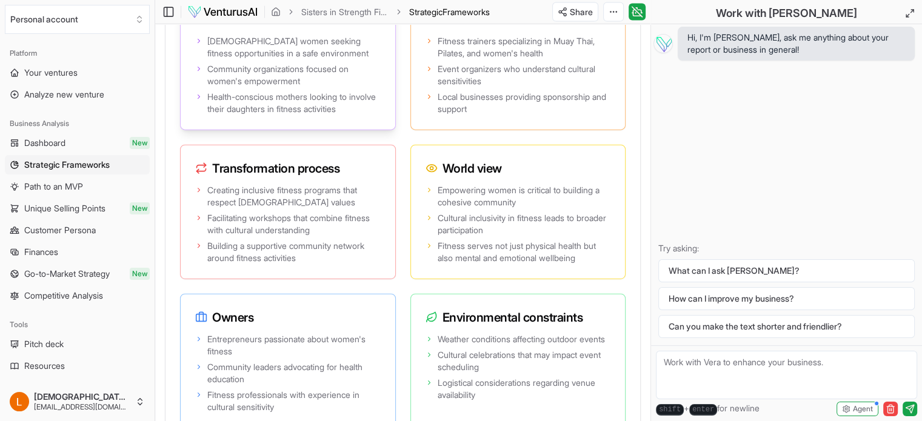
scroll to position [2833, 0]
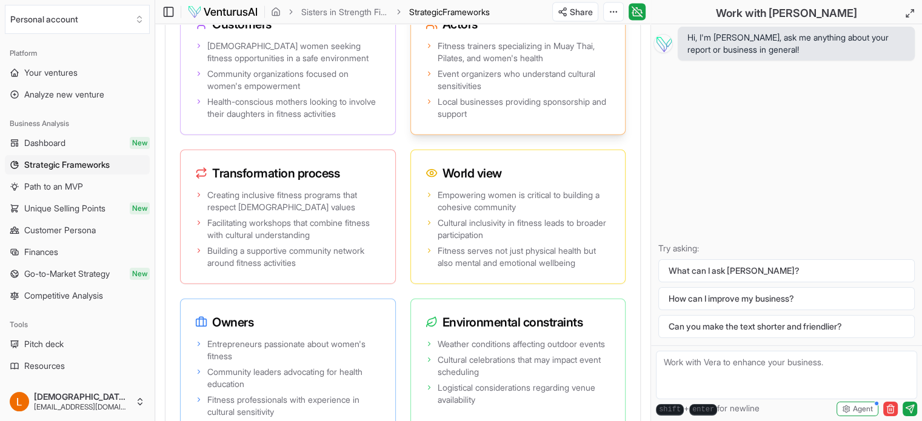
click at [461, 120] on span "Local businesses providing sponsorship and support" at bounding box center [524, 108] width 173 height 24
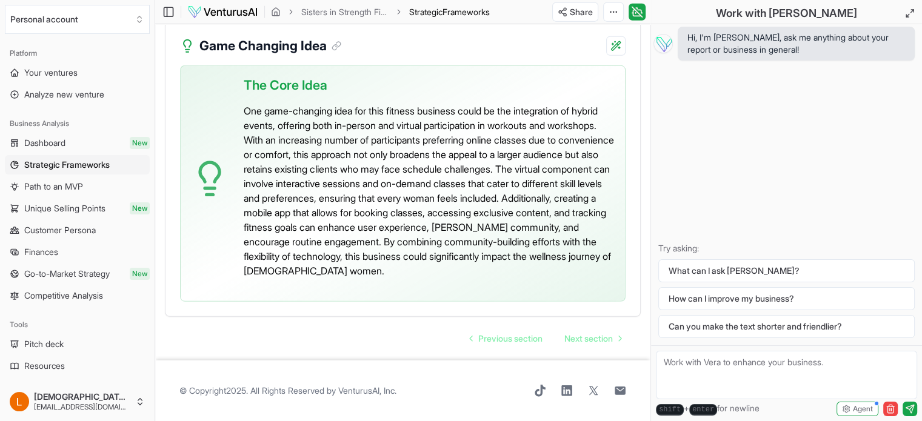
scroll to position [3328, 0]
click at [578, 337] on span "Next section" at bounding box center [588, 339] width 49 height 12
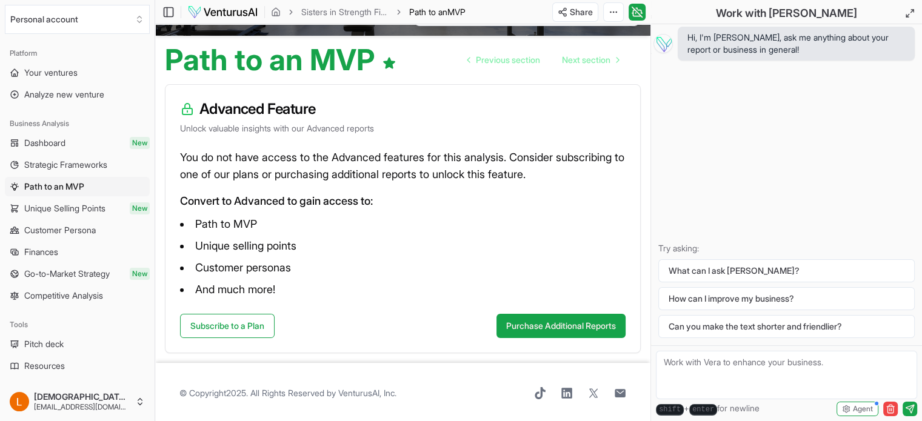
scroll to position [103, 0]
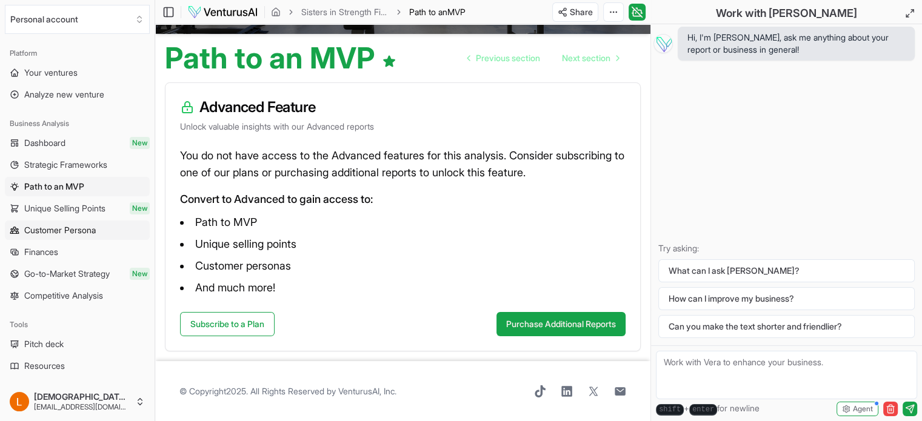
click at [42, 232] on span "Customer Persona" at bounding box center [60, 230] width 72 height 12
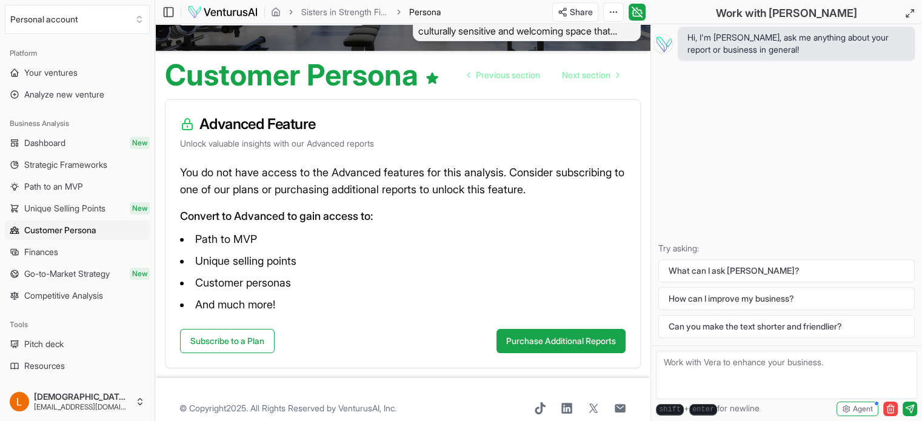
scroll to position [103, 0]
